Goal: Task Accomplishment & Management: Manage account settings

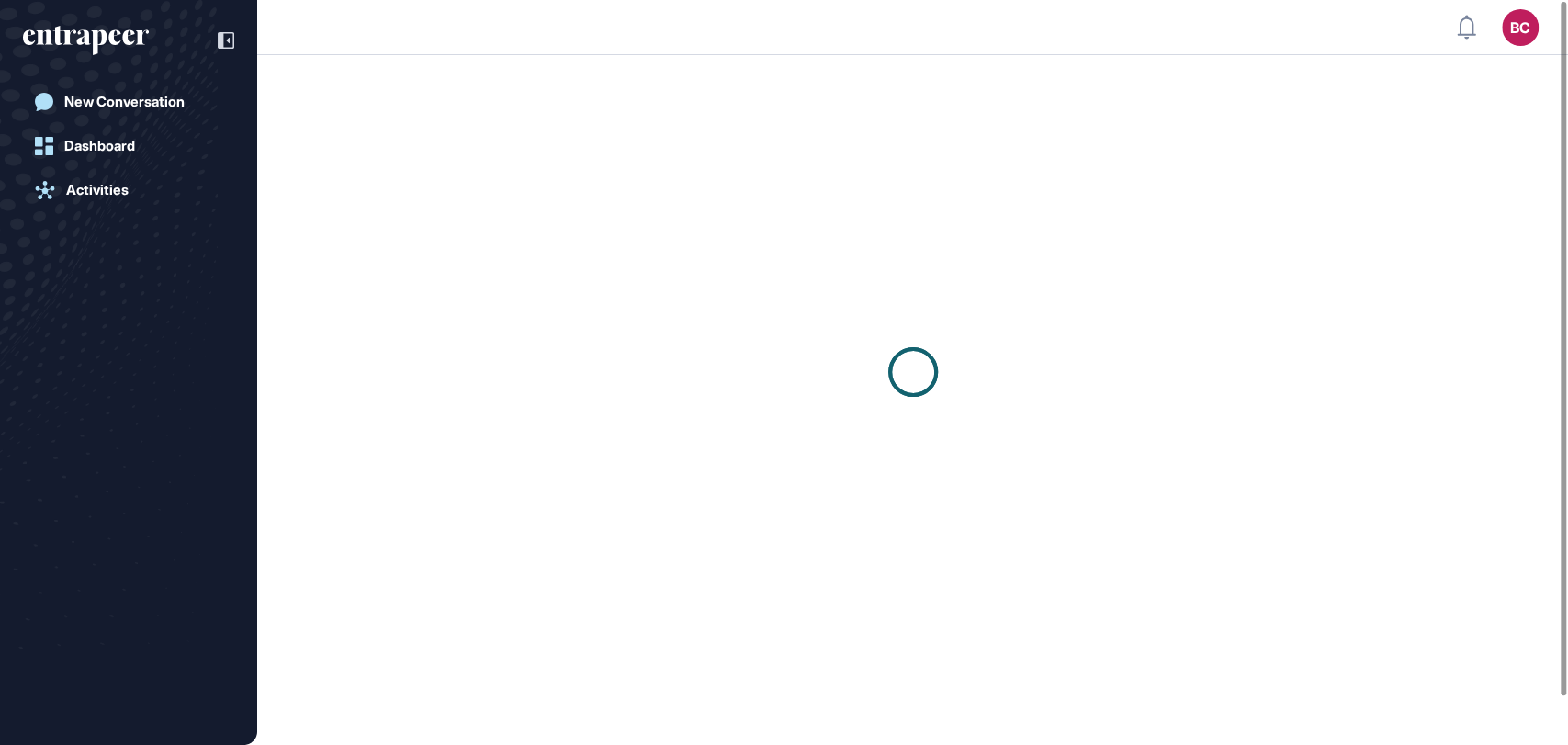
scroll to position [4, 0]
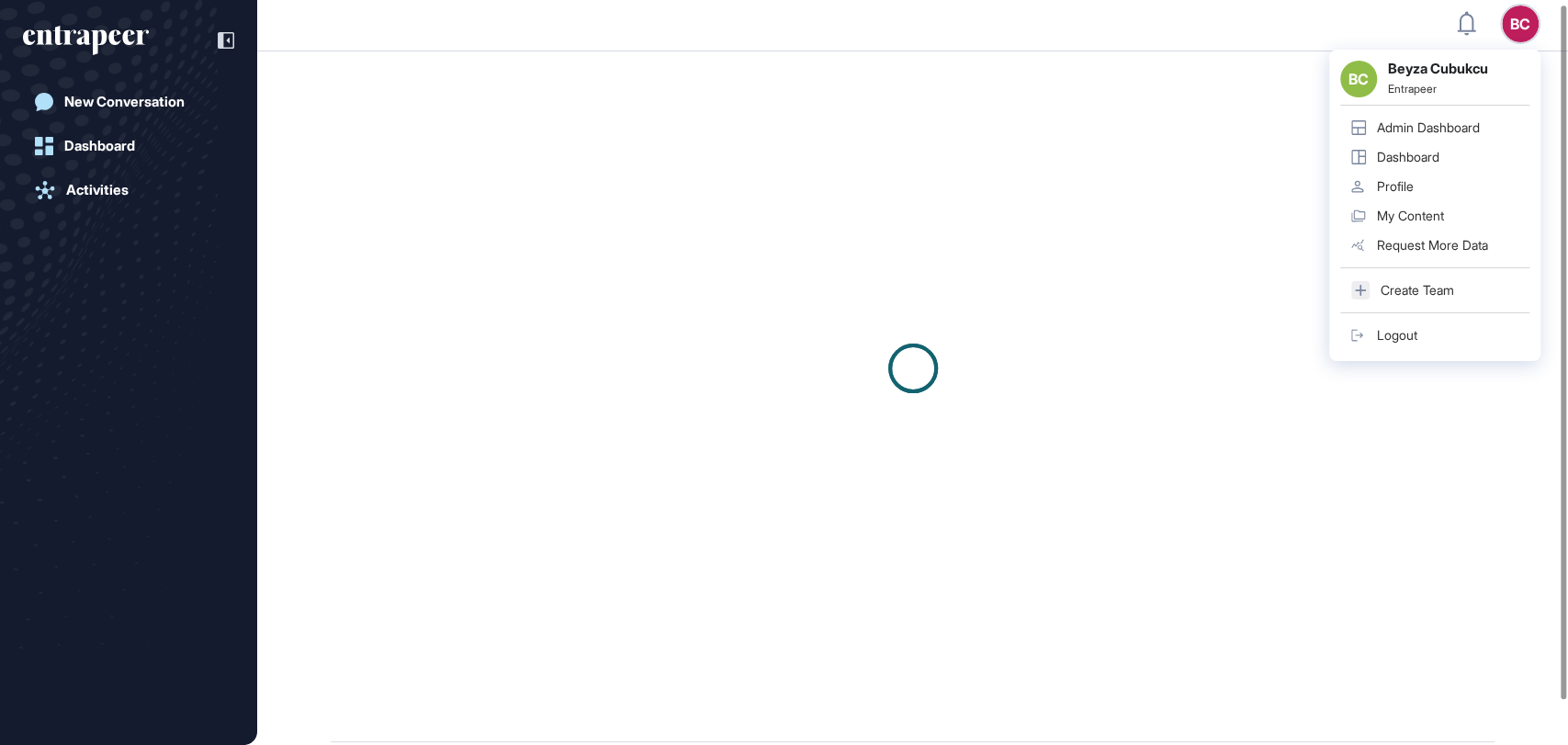
click at [1504, 124] on link "Admin Dashboard" at bounding box center [1434, 128] width 189 height 30
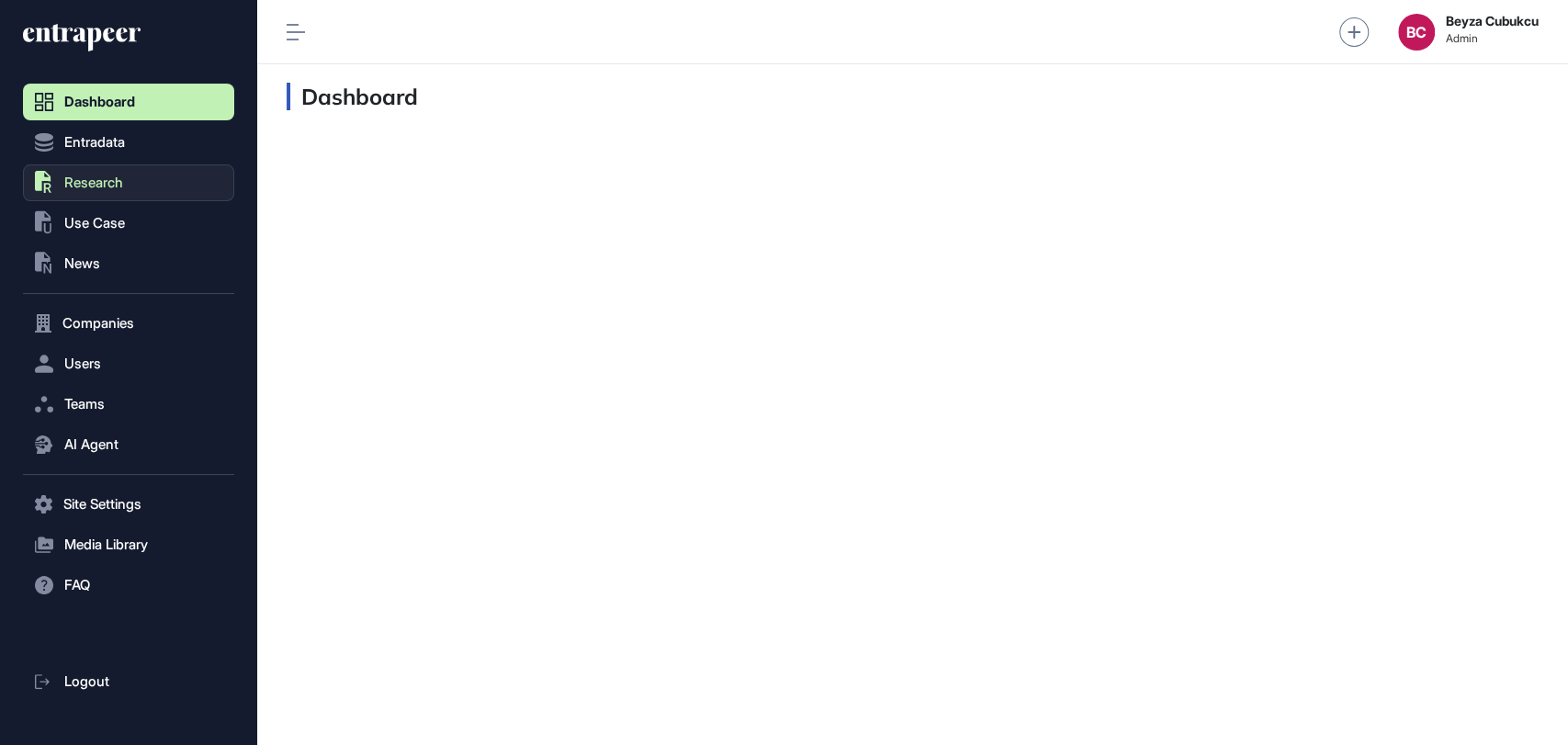
click at [80, 175] on span "Research" at bounding box center [93, 182] width 58 height 15
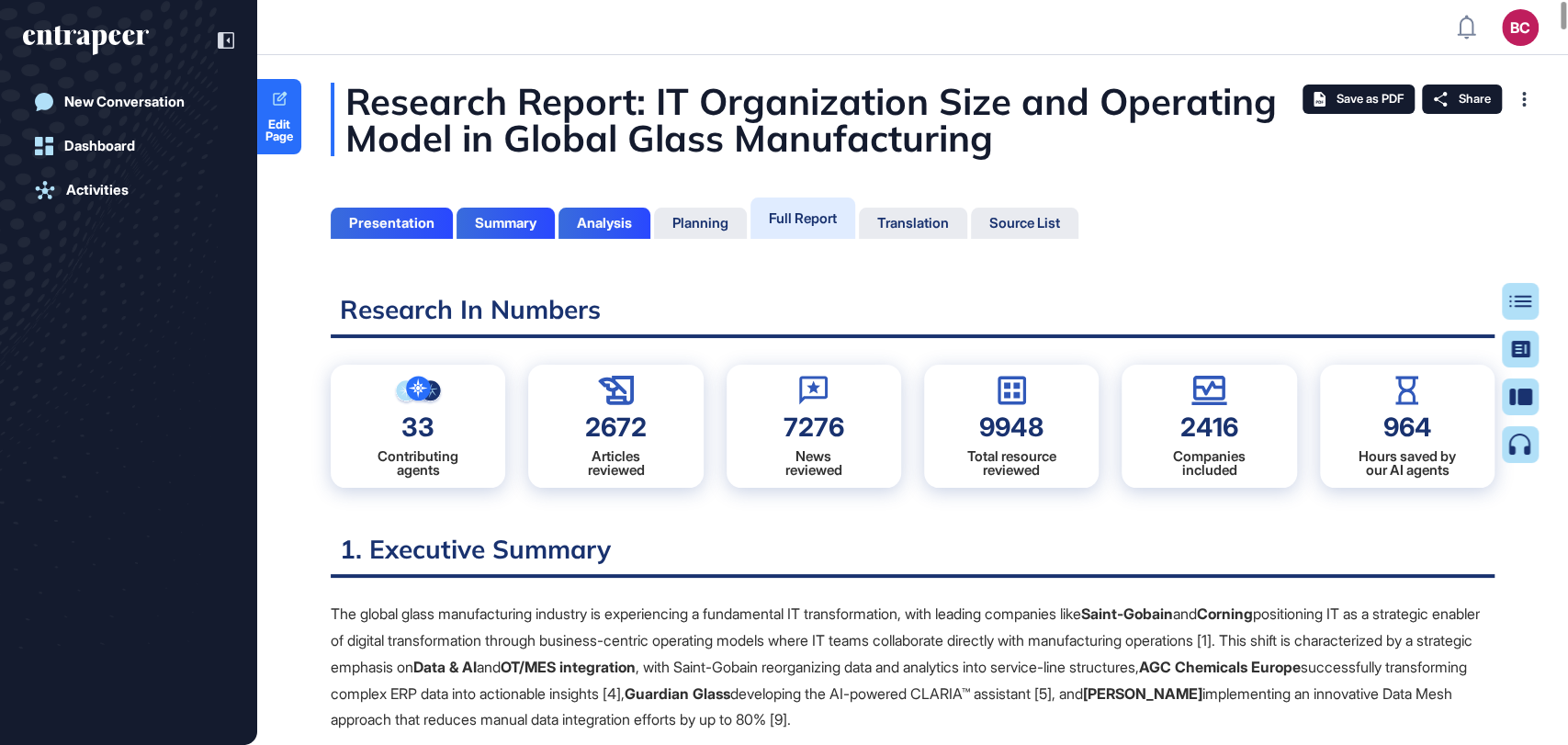
scroll to position [652, 4]
click at [816, 213] on div "Full Report" at bounding box center [802, 219] width 68 height 18
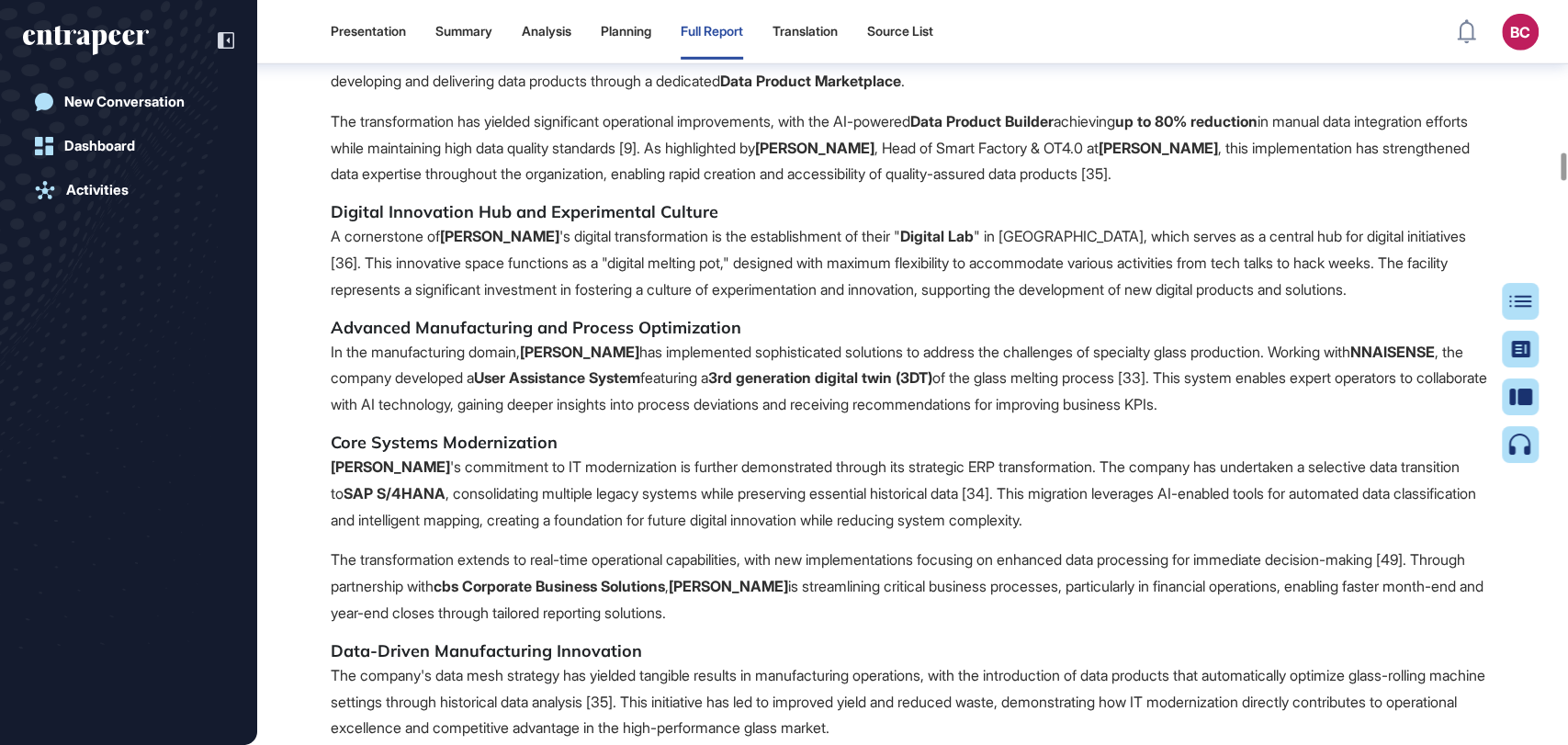
scroll to position [22882, 0]
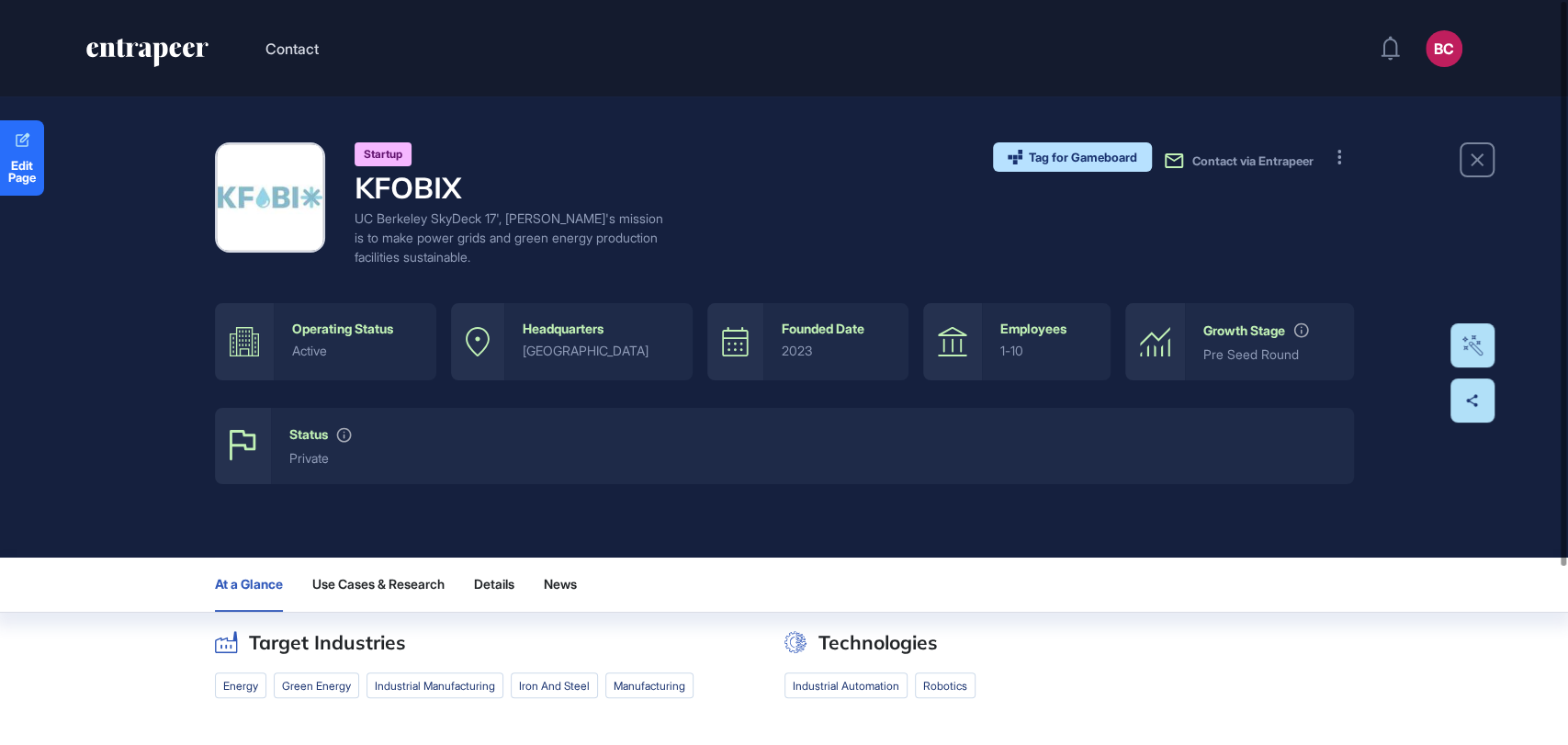
scroll to position [234, 0]
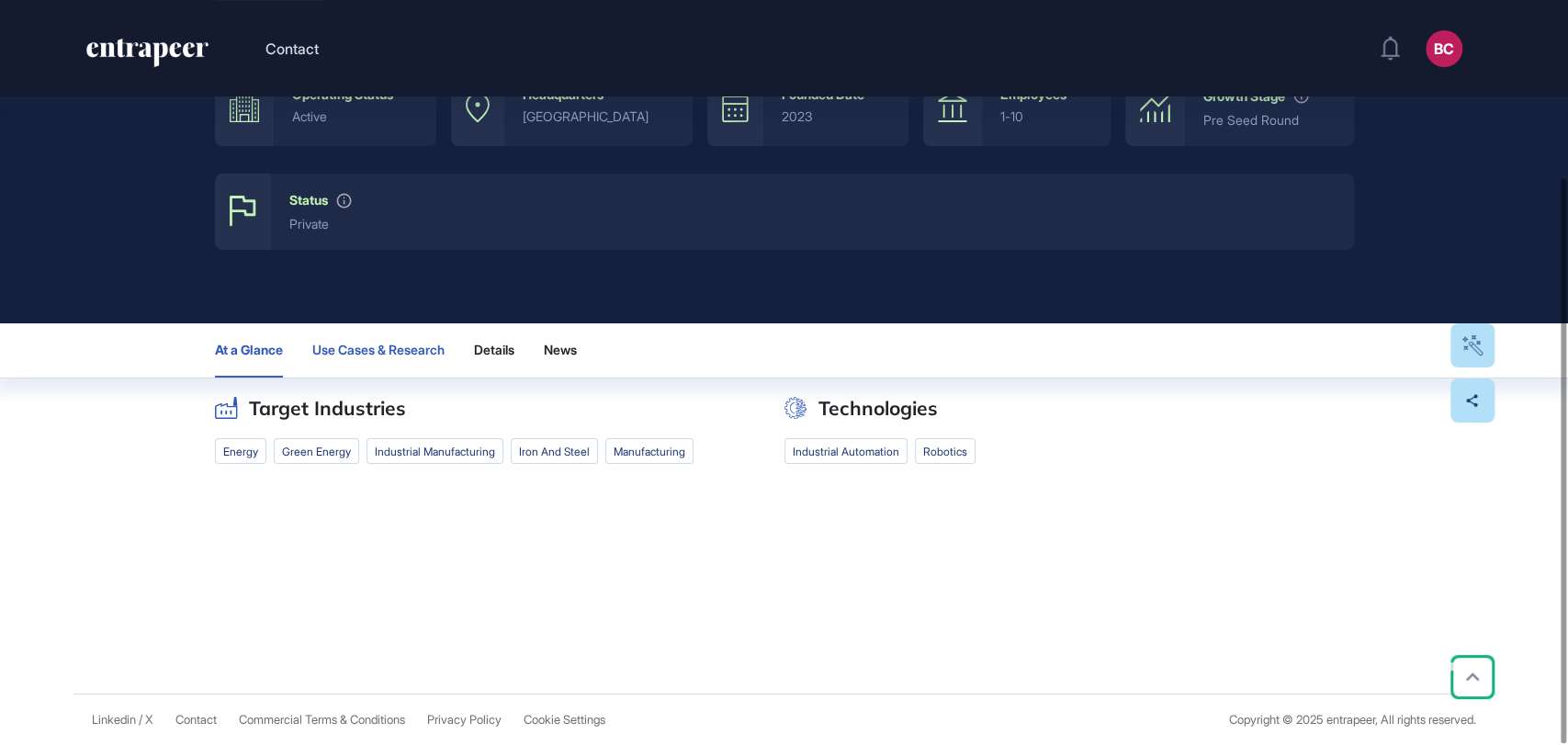
click at [400, 368] on button "Use Cases & Research" at bounding box center [379, 350] width 133 height 54
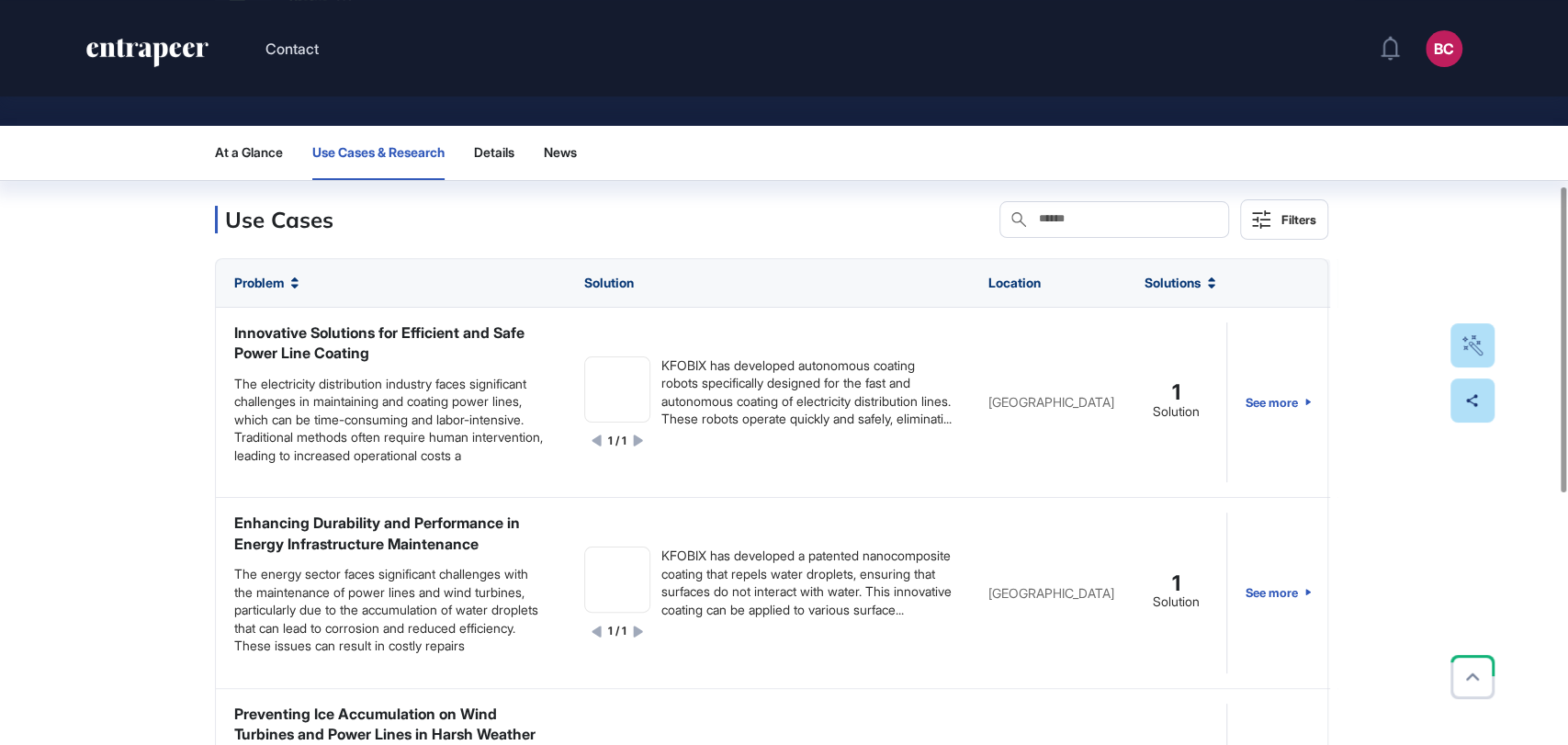
scroll to position [453, 0]
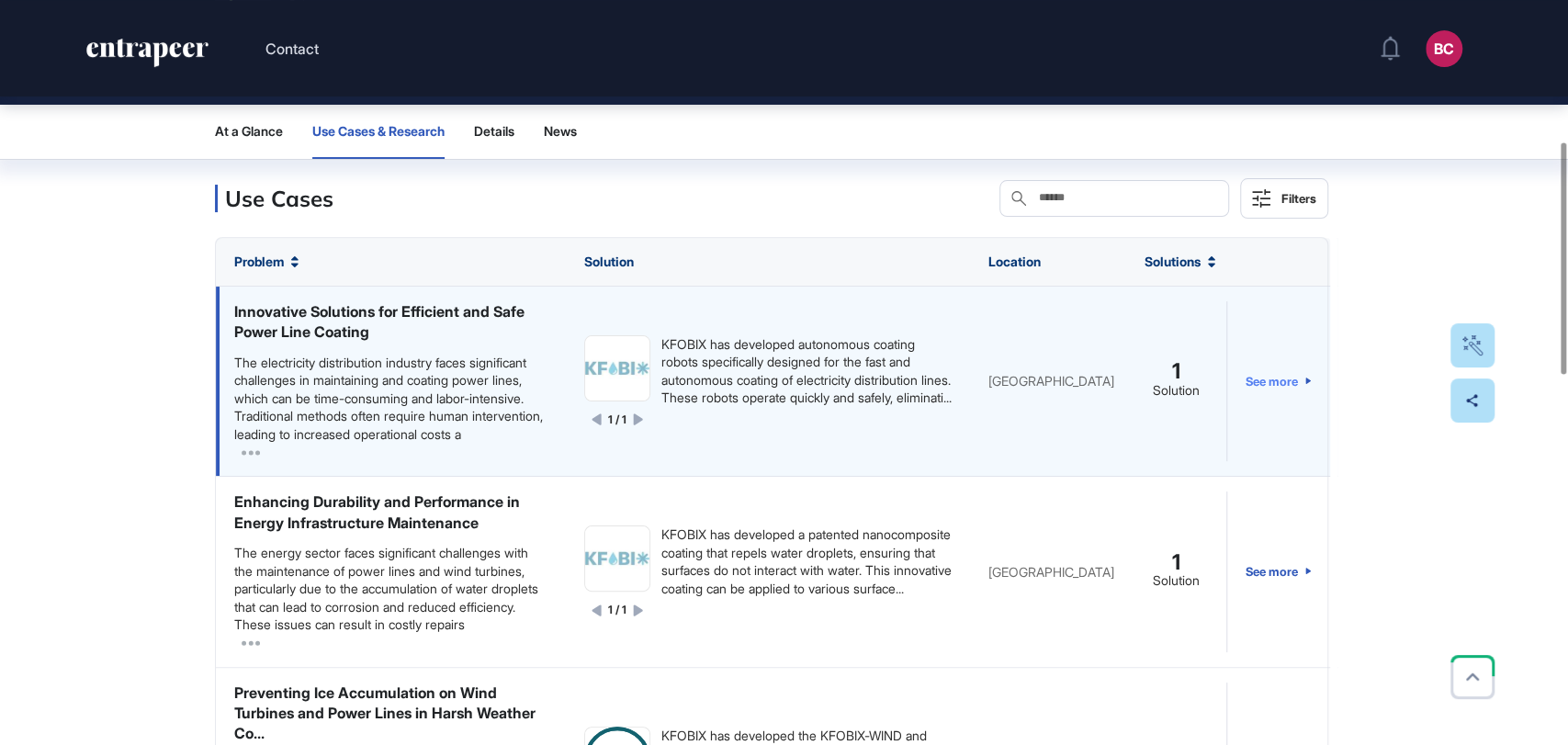
click at [1263, 389] on link "See more" at bounding box center [1278, 382] width 66 height 160
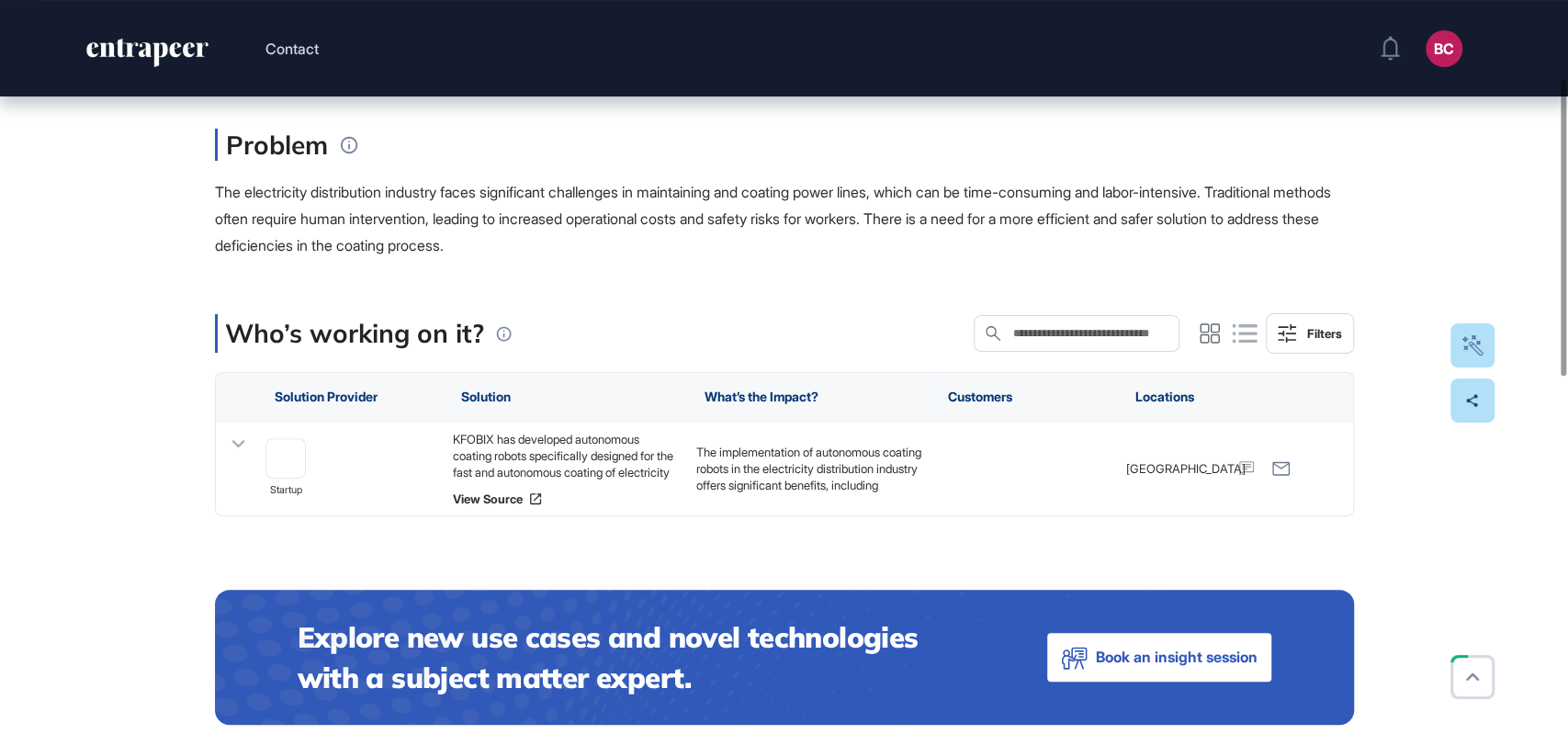
scroll to position [195, 0]
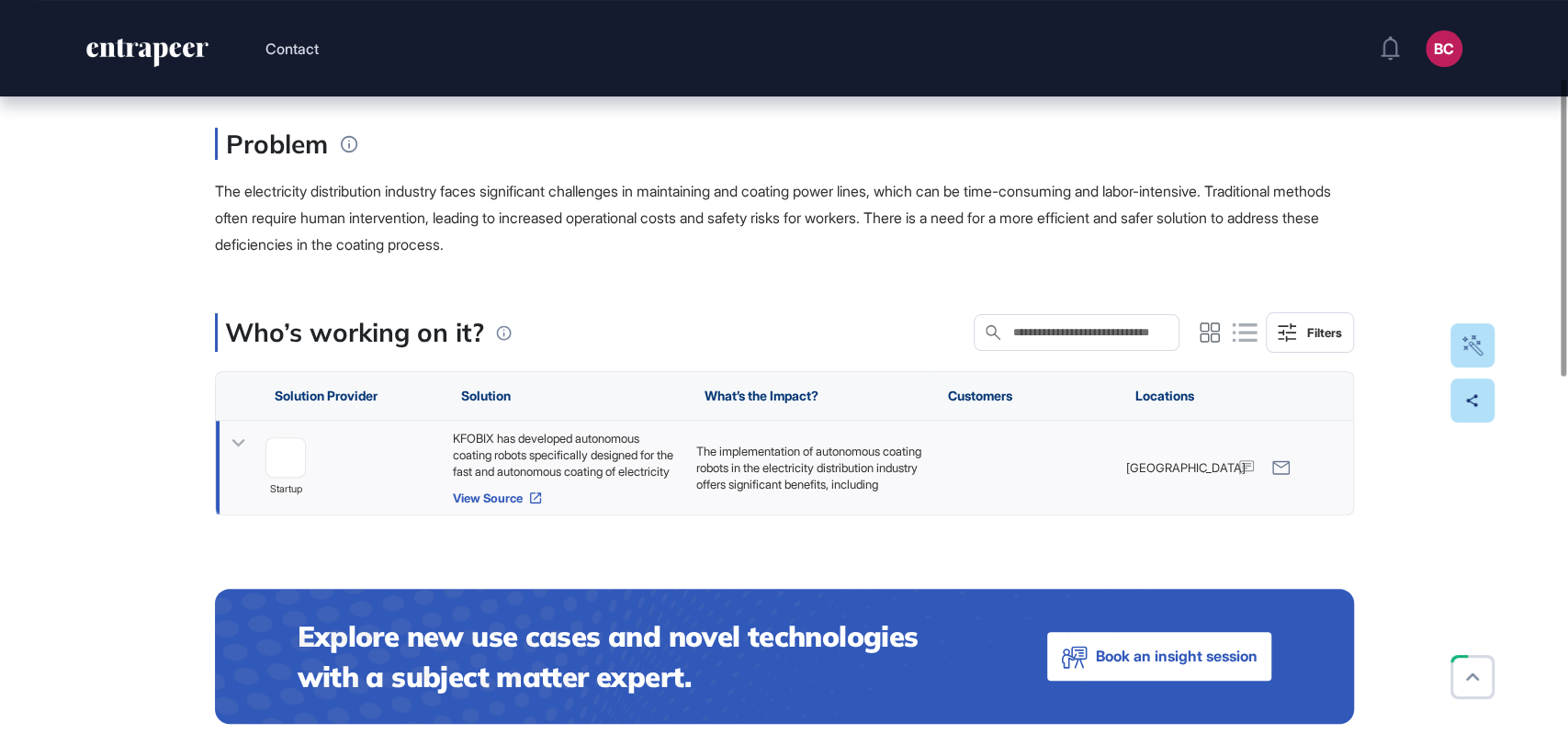
click at [493, 501] on link "View Source" at bounding box center [565, 498] width 226 height 15
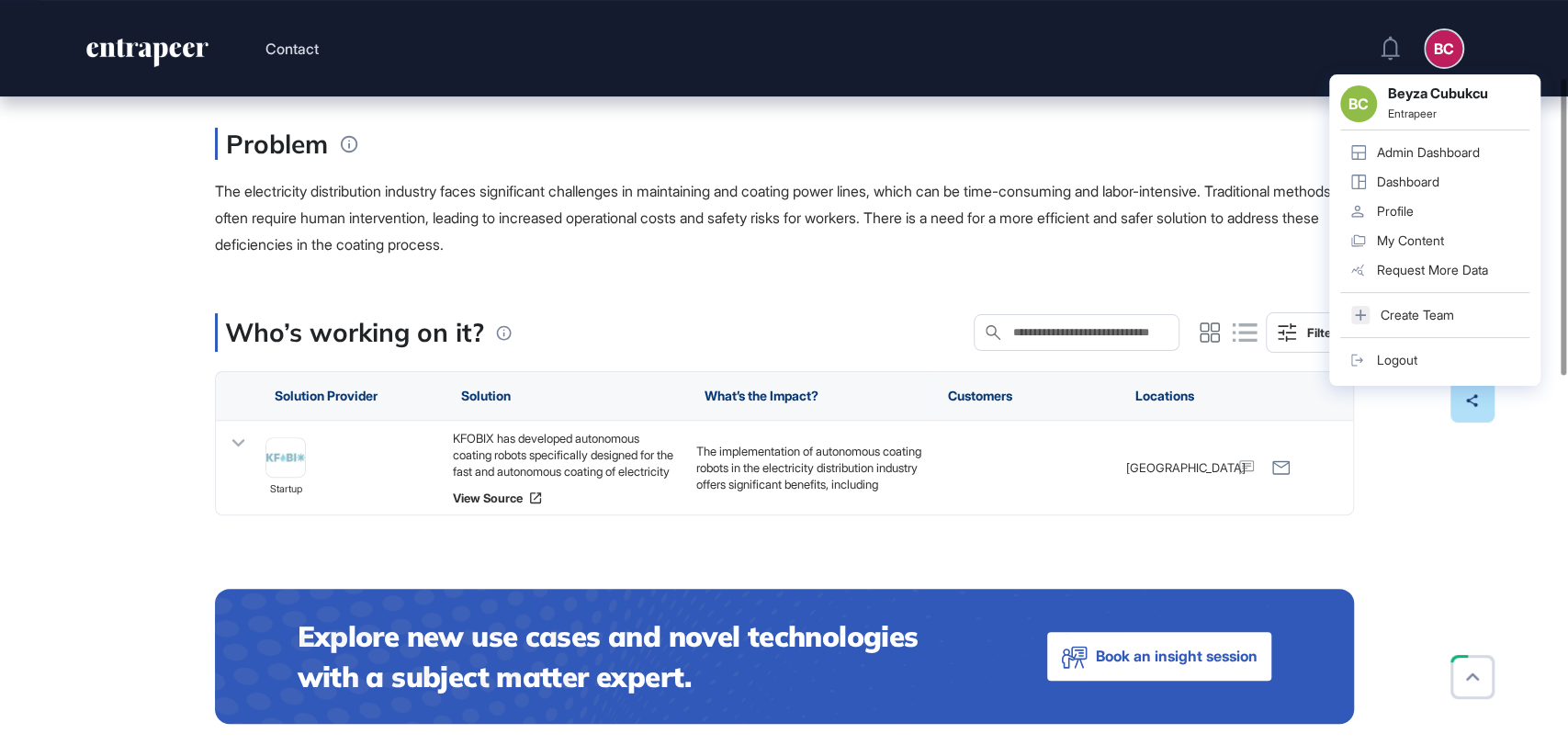
click at [1405, 145] on div "Admin Dashboard" at bounding box center [1429, 152] width 103 height 15
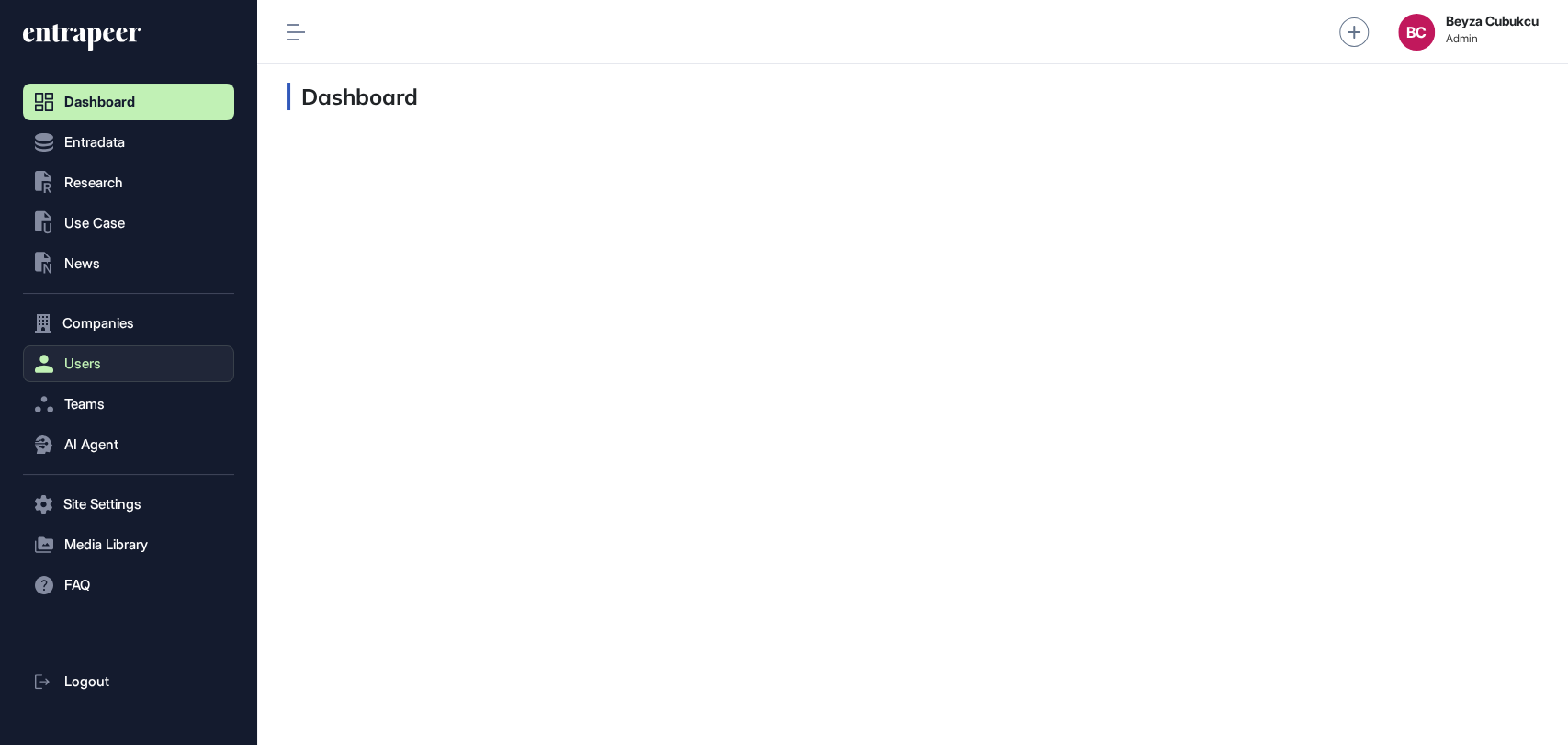
click at [75, 358] on span "Users" at bounding box center [82, 363] width 37 height 15
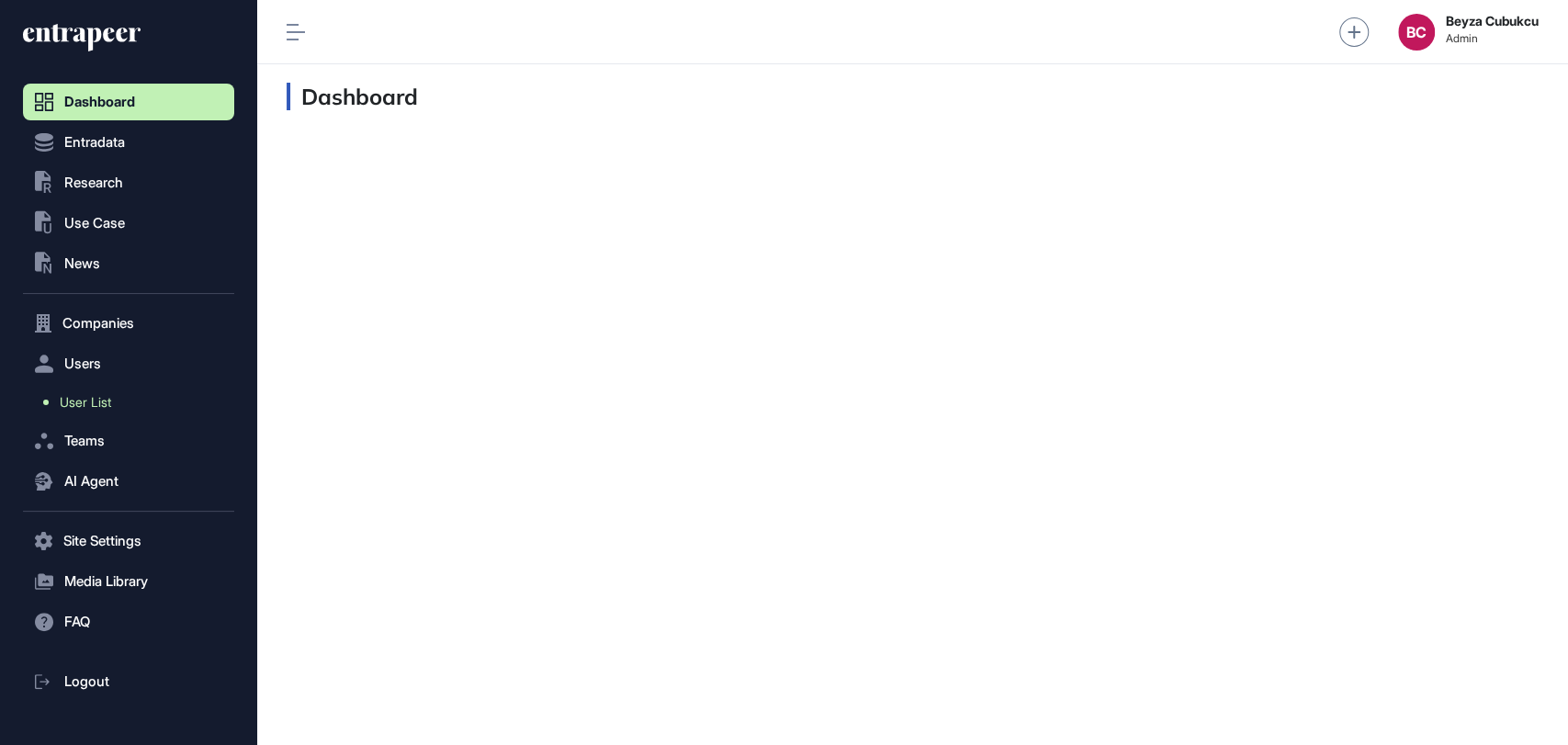
click at [90, 387] on link "User List" at bounding box center [134, 402] width 202 height 33
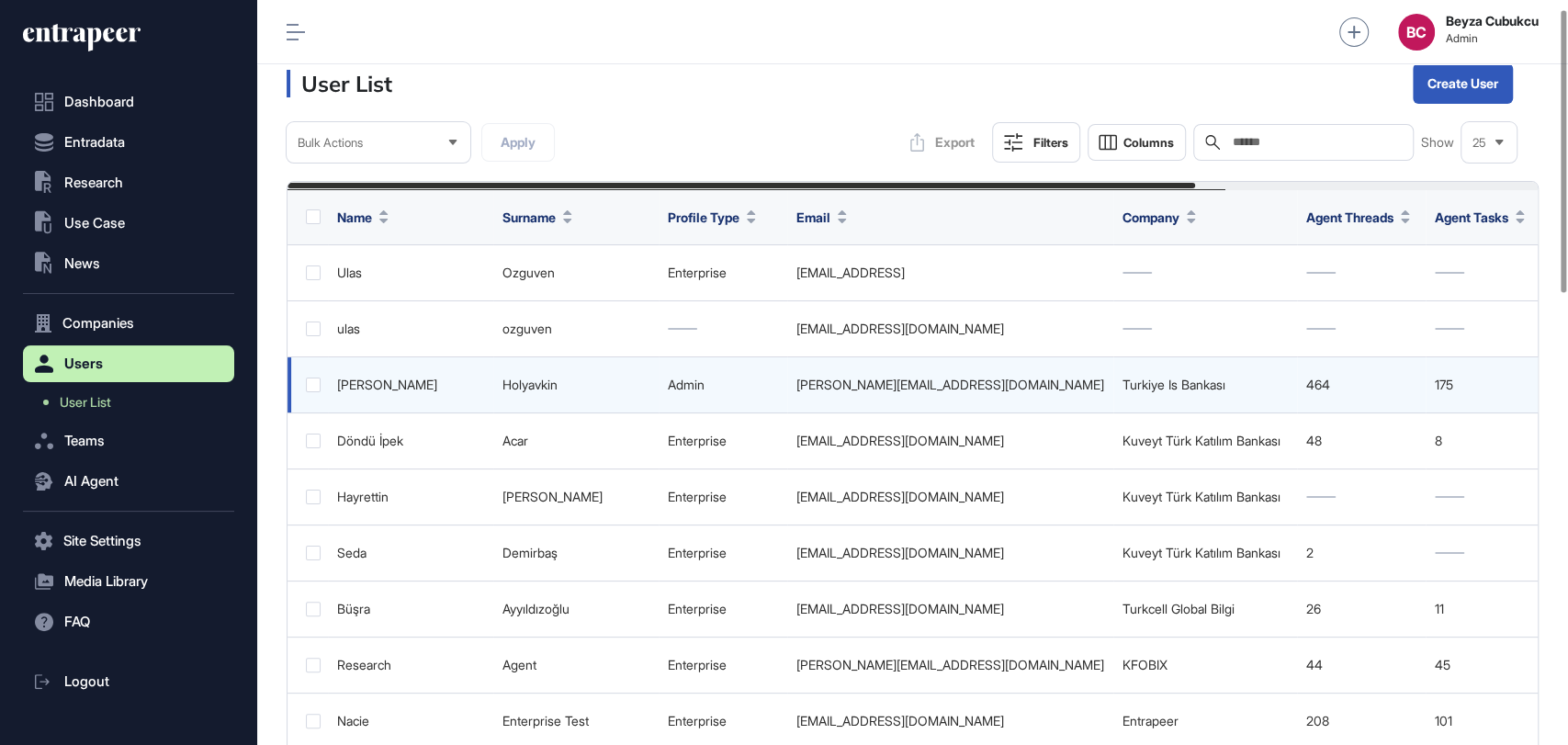
scroll to position [22, 0]
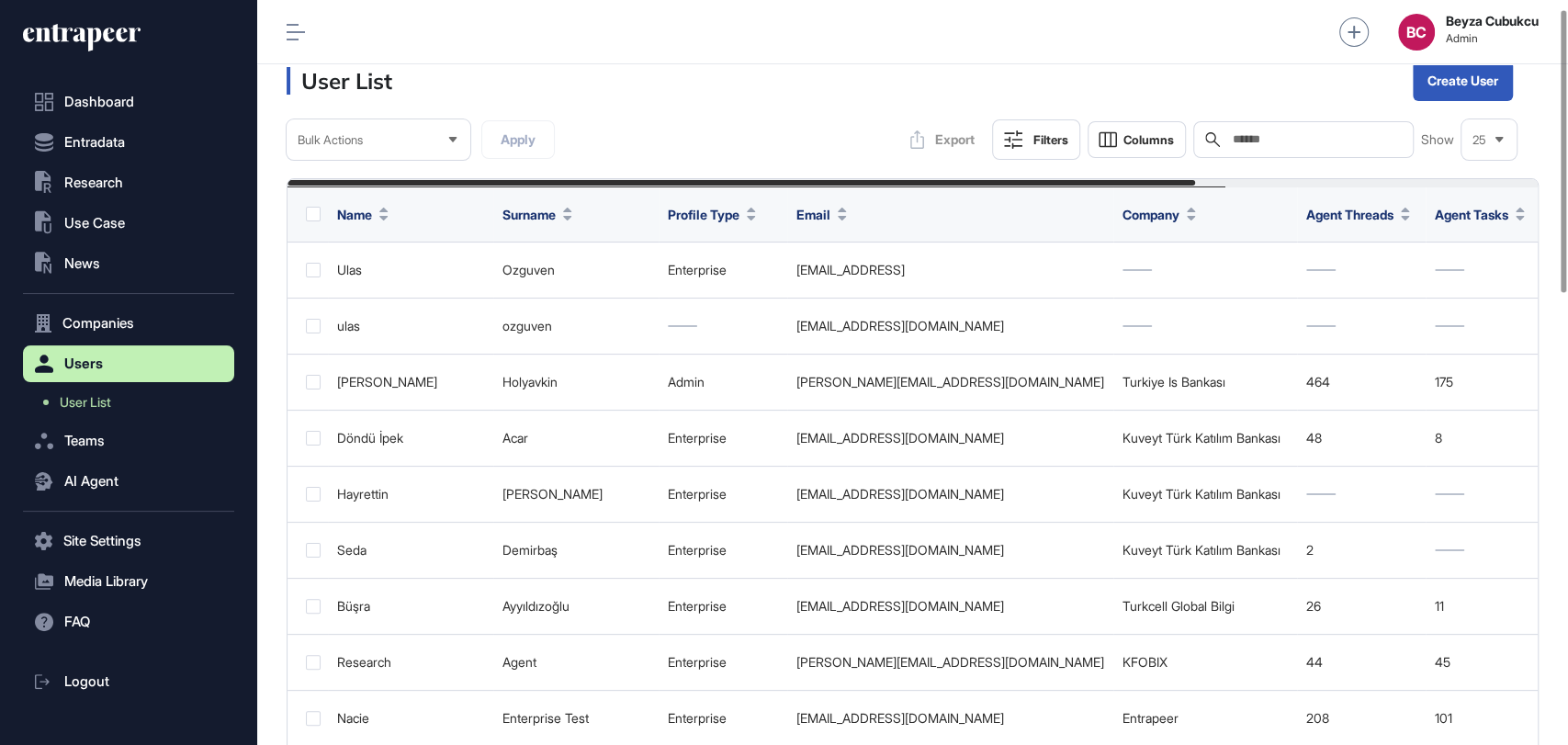
click at [1257, 133] on input "text" at bounding box center [1317, 140] width 171 height 15
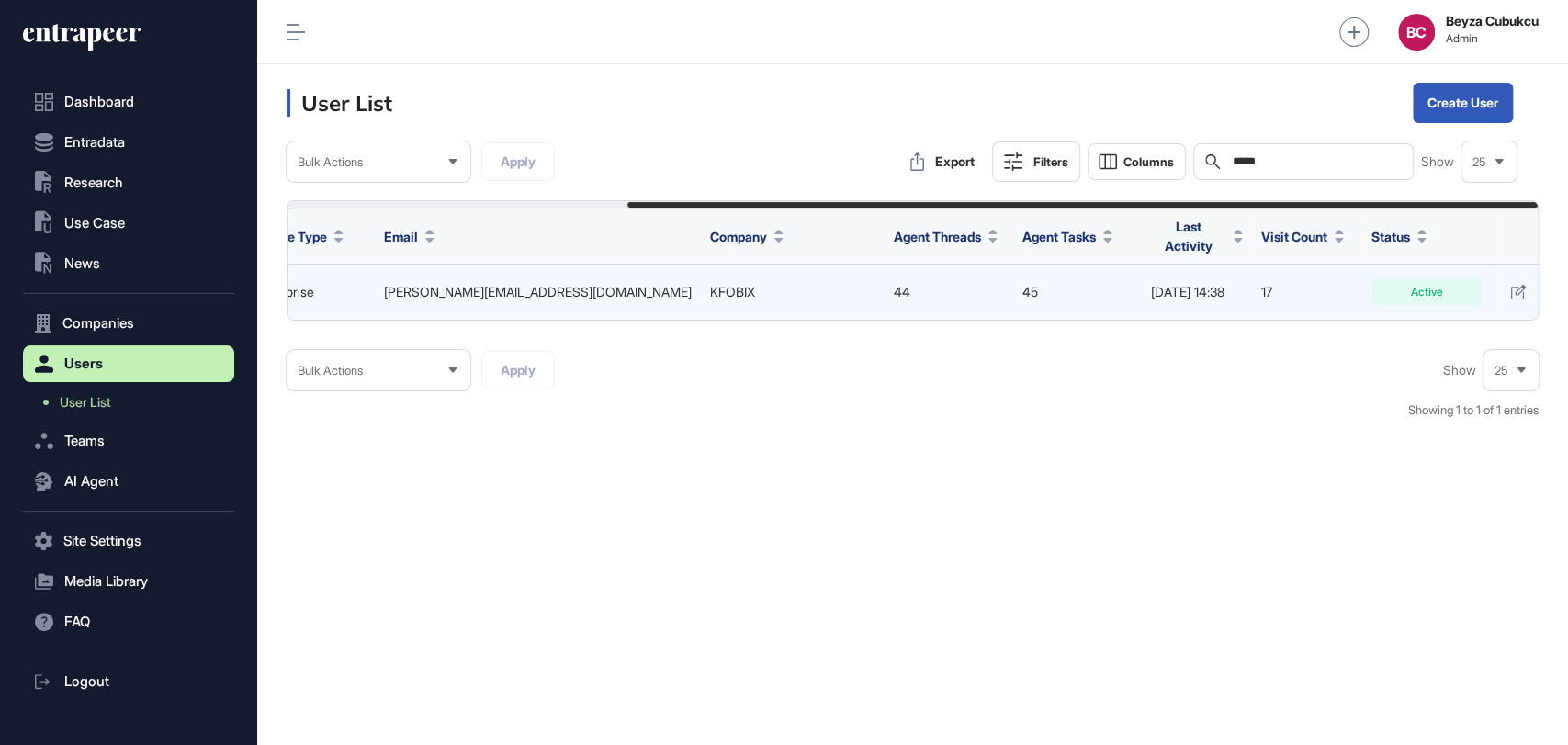
scroll to position [0, 466]
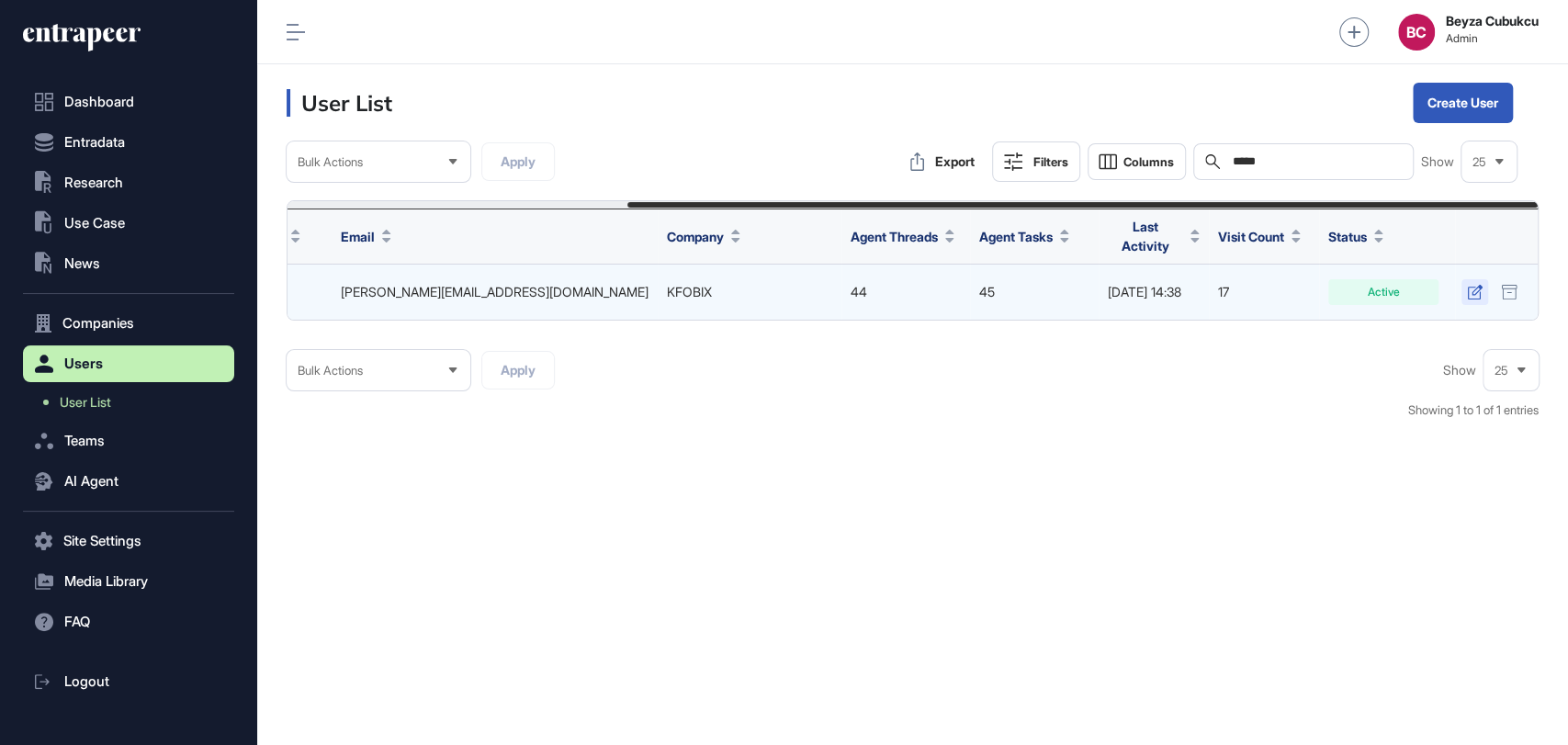
type input "*****"
click at [1470, 287] on icon at bounding box center [1475, 292] width 16 height 15
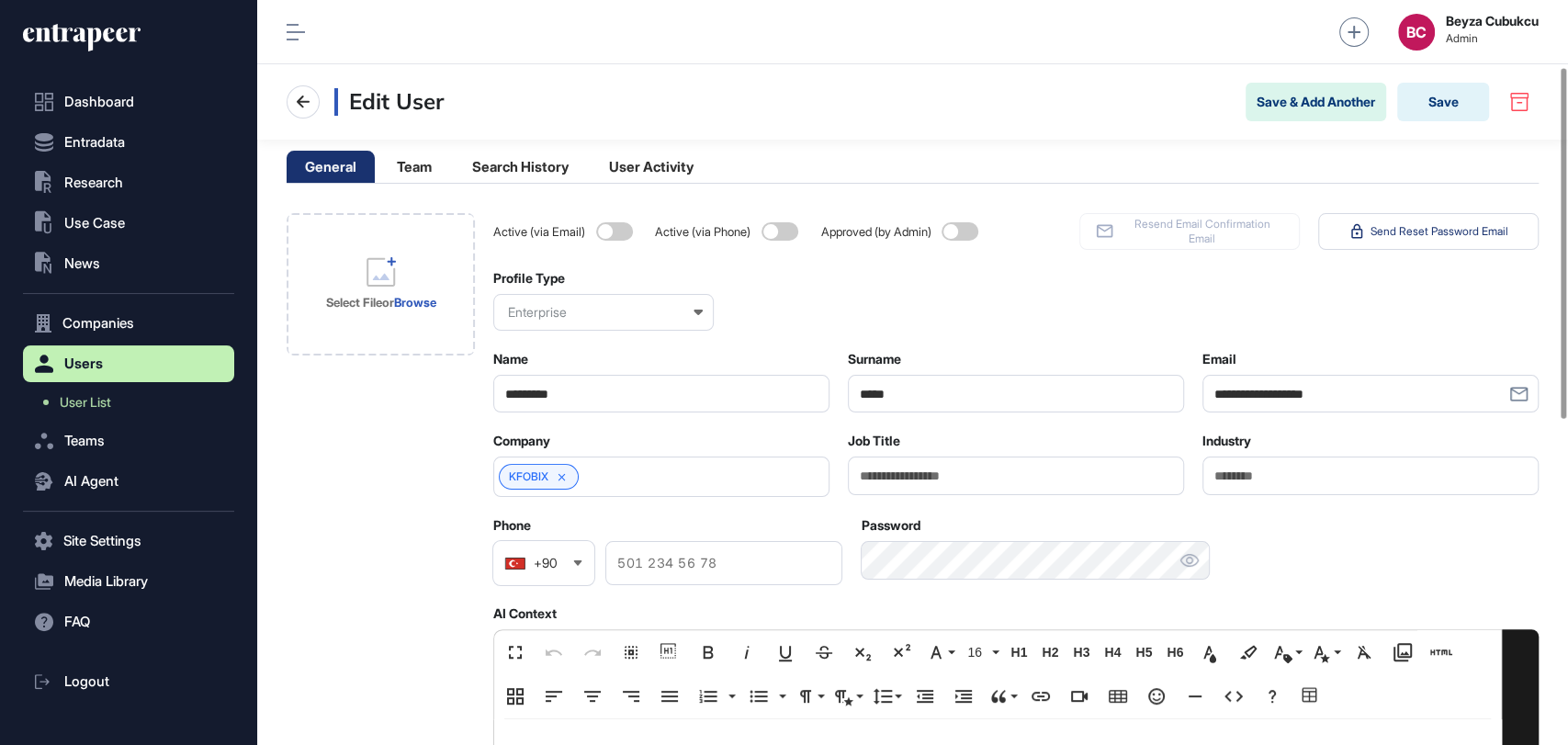
scroll to position [363, 0]
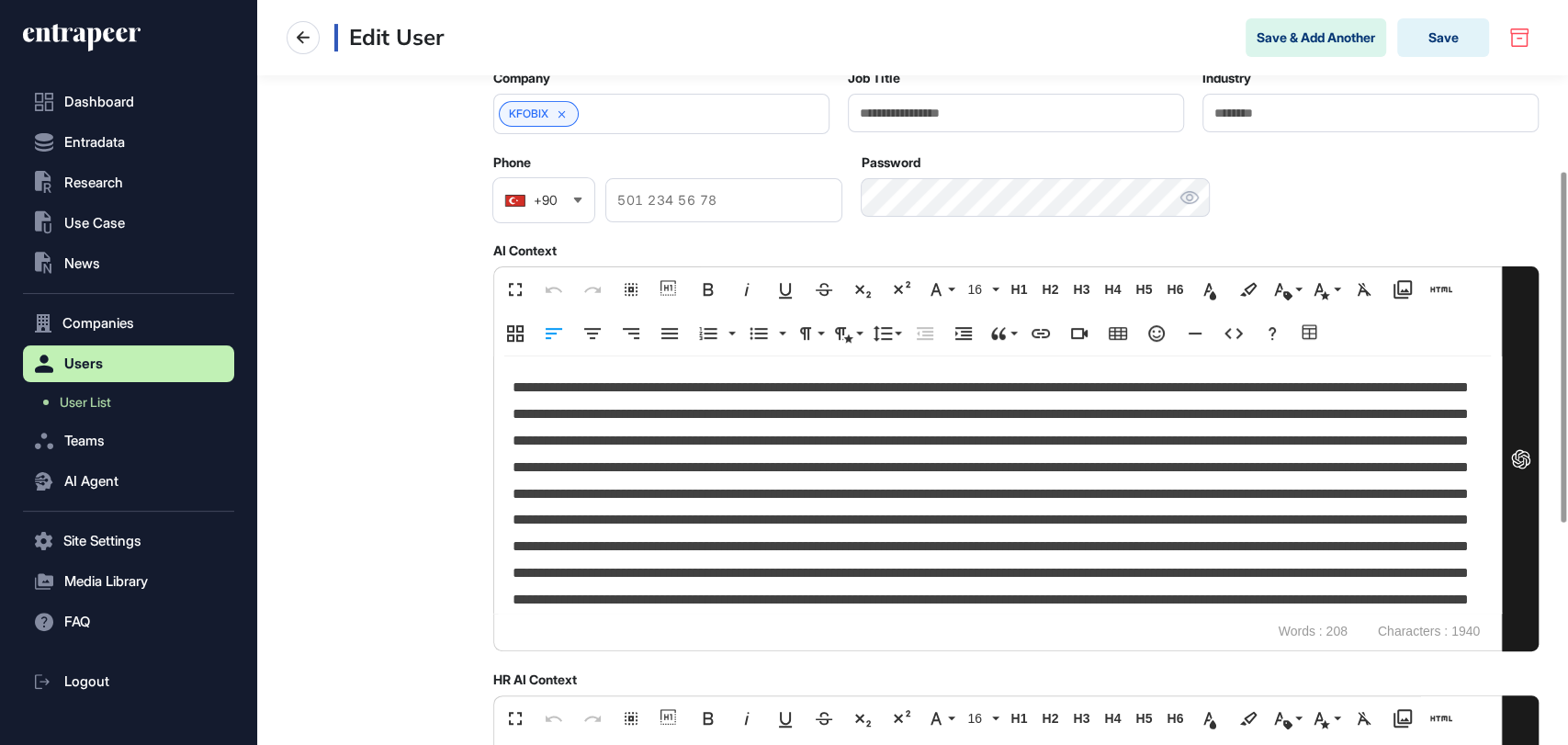
click at [773, 487] on p at bounding box center [992, 573] width 960 height 397
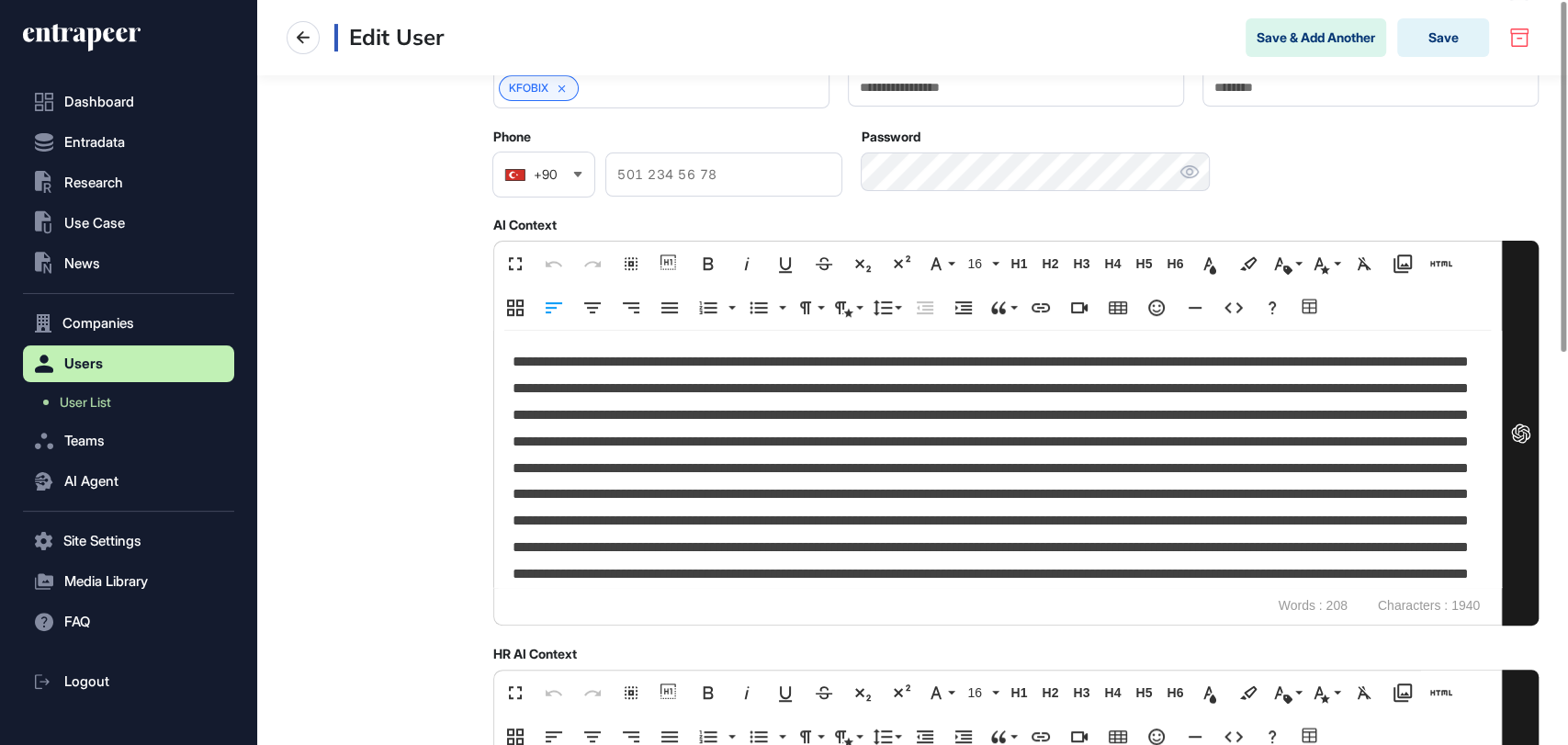
scroll to position [0, 0]
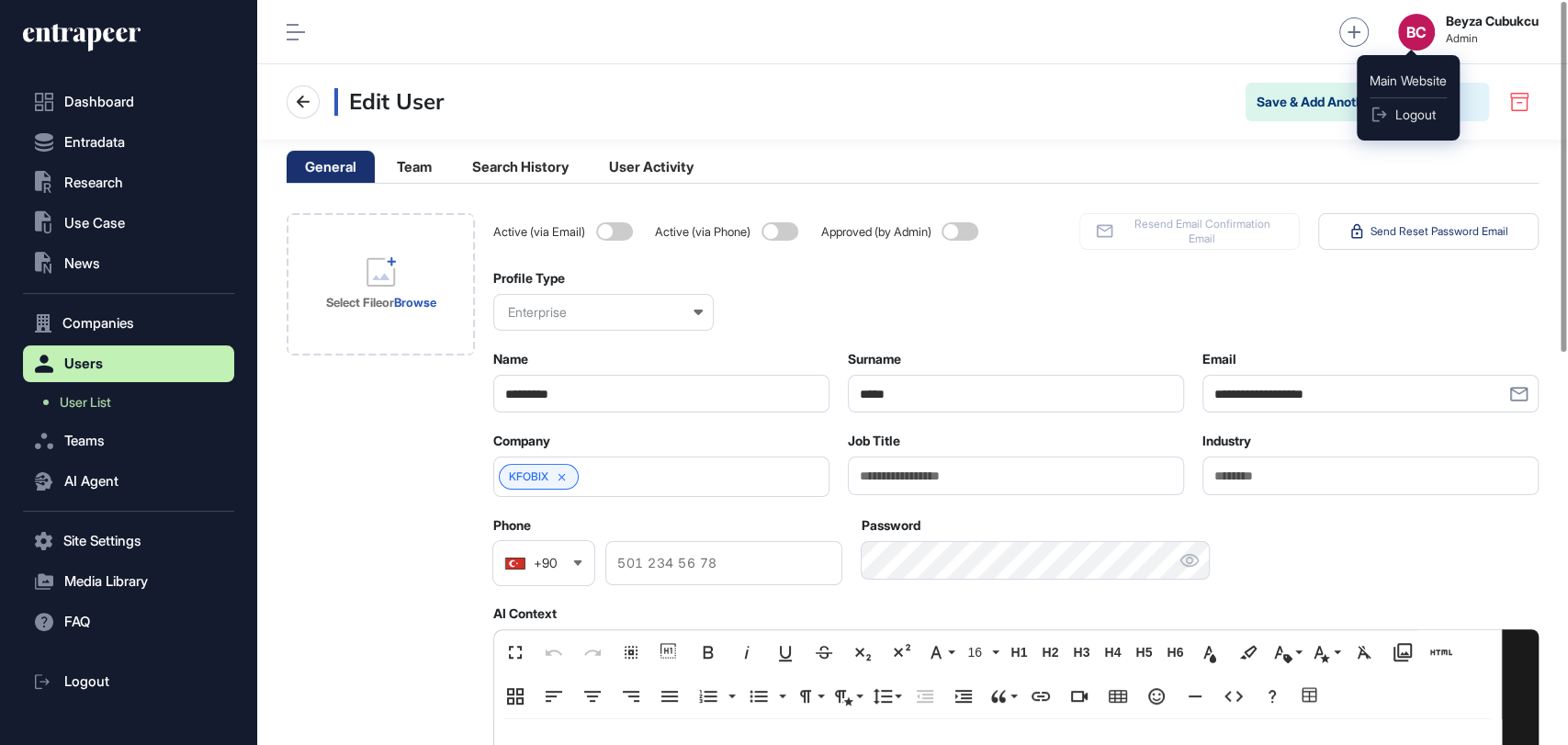
click at [1411, 36] on div "BC" at bounding box center [1417, 32] width 37 height 37
click at [1409, 120] on span "Logout" at bounding box center [1415, 115] width 41 height 15
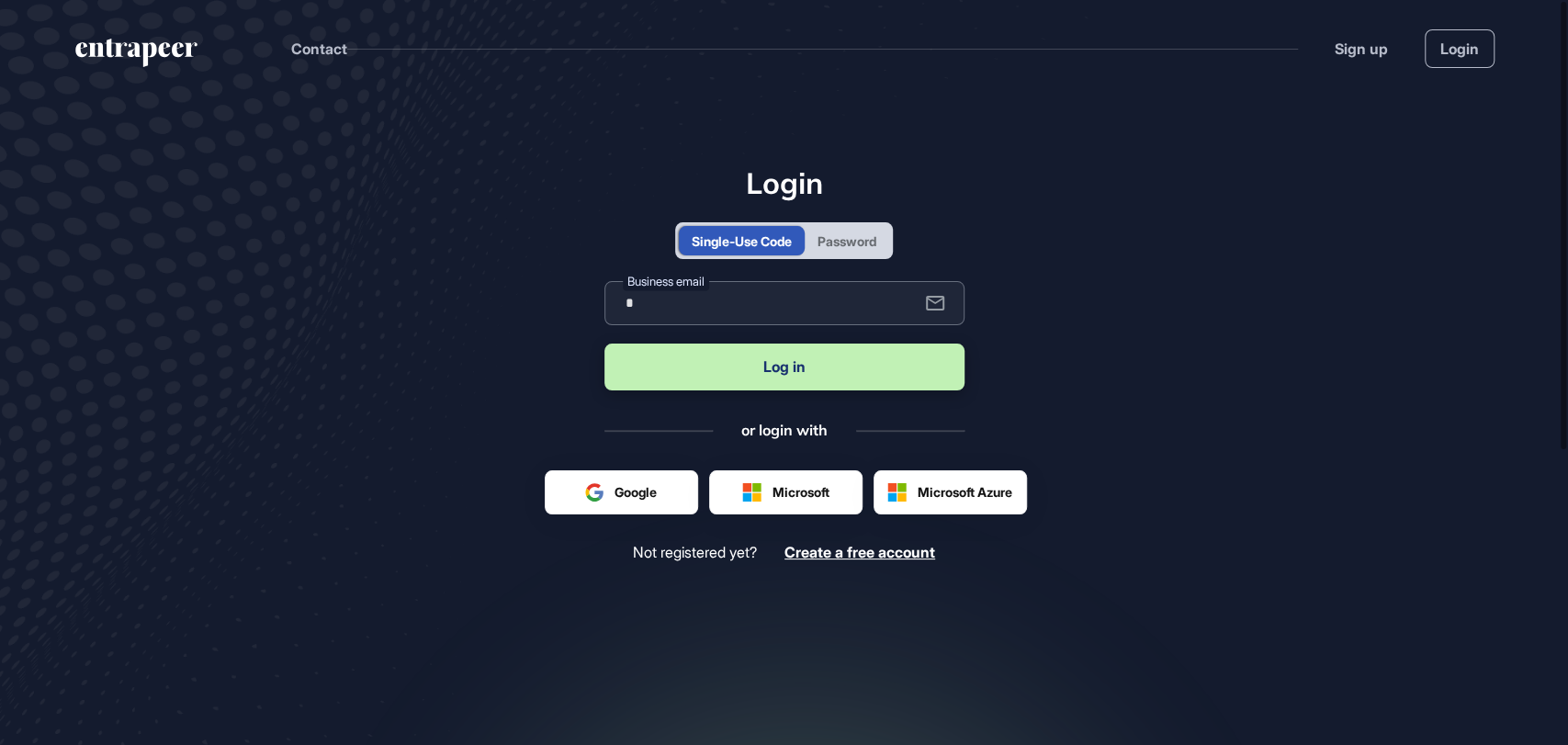
click at [698, 303] on input "*" at bounding box center [784, 303] width 360 height 45
type input "**********"
click at [732, 355] on button "Log in" at bounding box center [784, 366] width 360 height 47
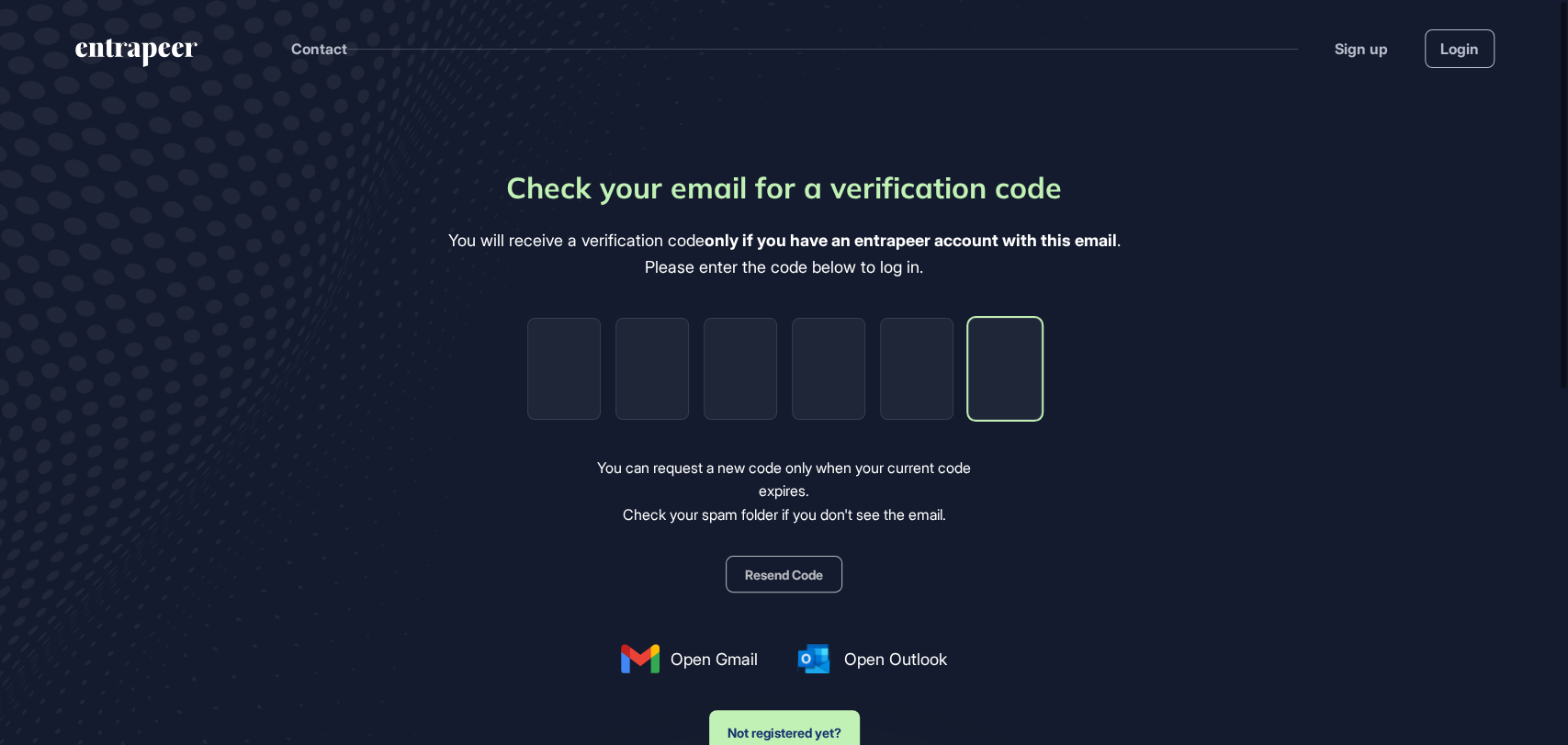
paste input "*"
type input "*"
